Goal: Find contact information: Find contact information

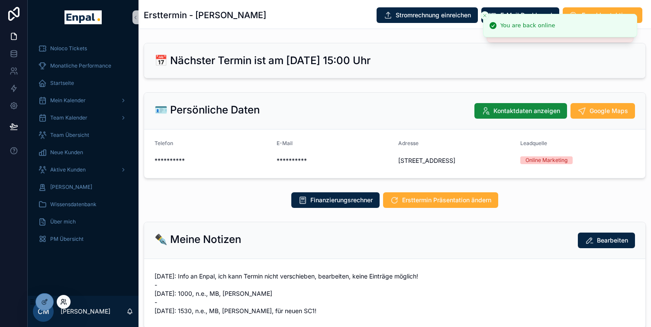
click at [61, 299] on icon at bounding box center [63, 301] width 7 height 7
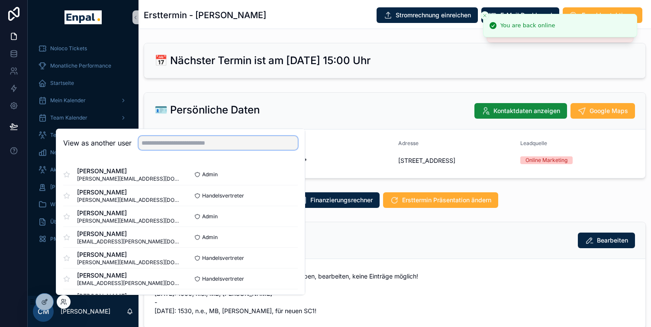
click at [186, 145] on input "text" at bounding box center [217, 143] width 159 height 14
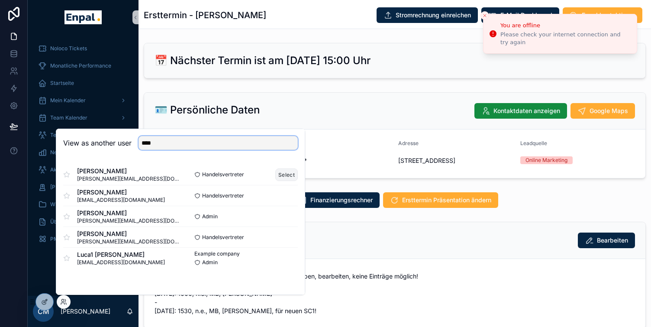
type input "****"
click at [286, 174] on button "Select" at bounding box center [286, 174] width 22 height 13
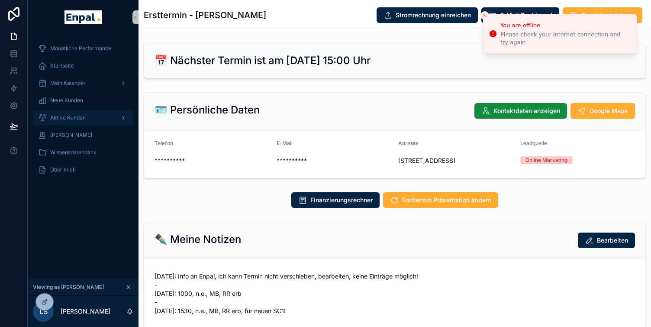
click at [84, 115] on span "Aktive Kunden" at bounding box center [67, 117] width 35 height 7
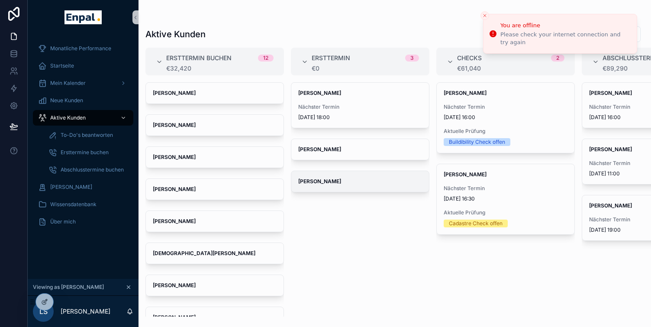
scroll to position [0, 16]
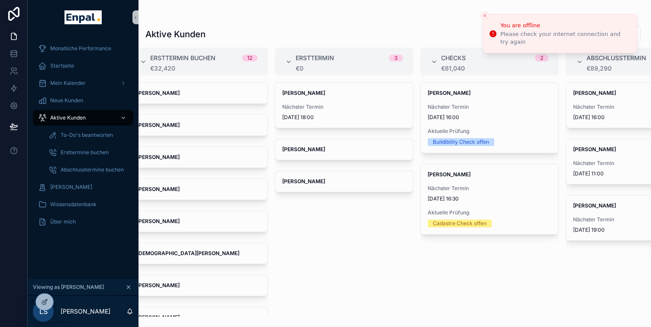
click at [483, 16] on icon "Close toast" at bounding box center [484, 15] width 5 height 5
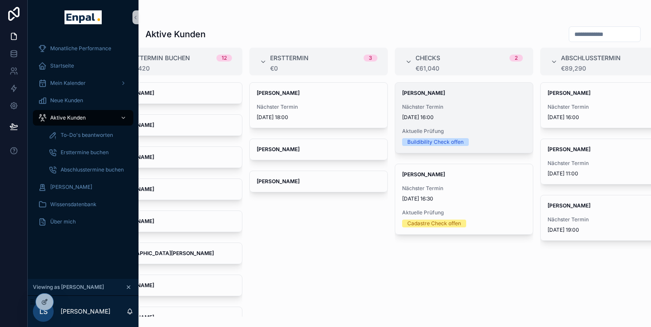
scroll to position [0, 46]
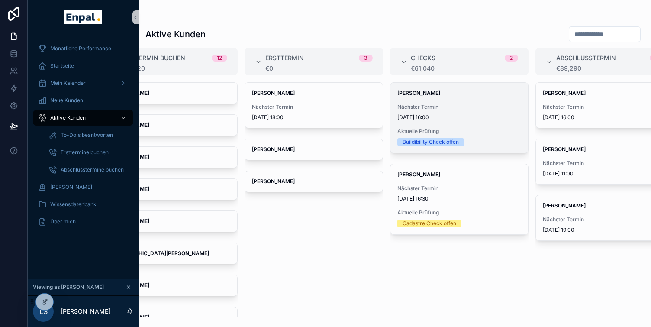
click at [472, 103] on div "[PERSON_NAME] Nächster Termin [DATE] 16:00 Aktuelle Prüfung Buildibility Check …" at bounding box center [459, 118] width 138 height 70
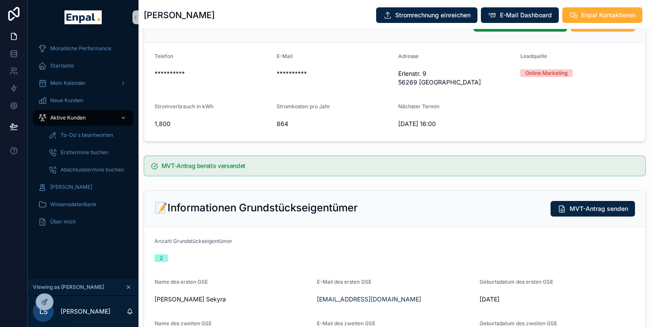
scroll to position [8, 0]
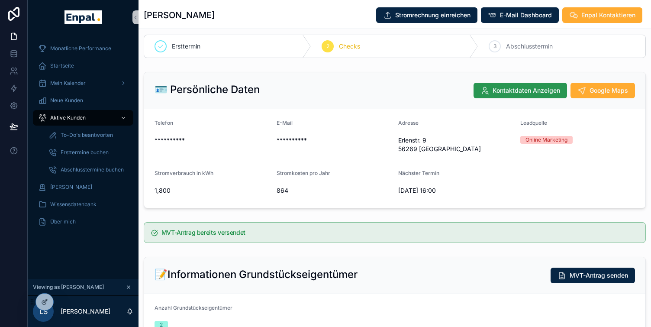
click at [491, 87] on button "Kontaktdaten Anzeigen" at bounding box center [519, 91] width 93 height 16
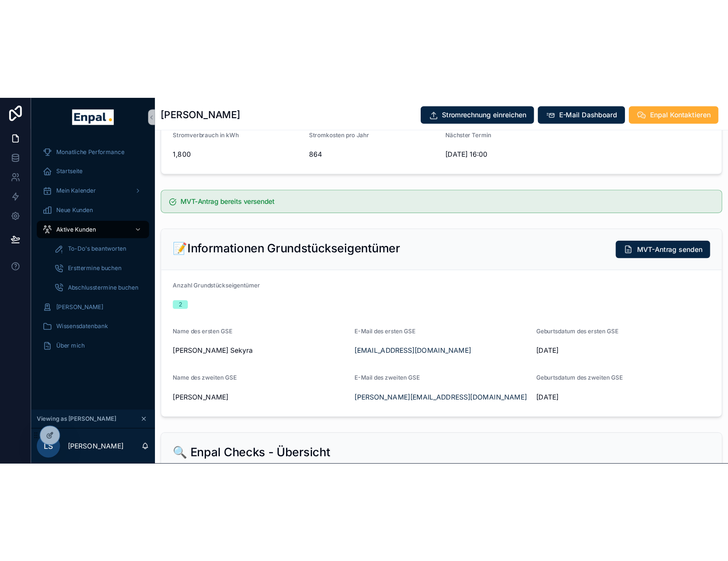
scroll to position [143, 0]
